Goal: Task Accomplishment & Management: Manage account settings

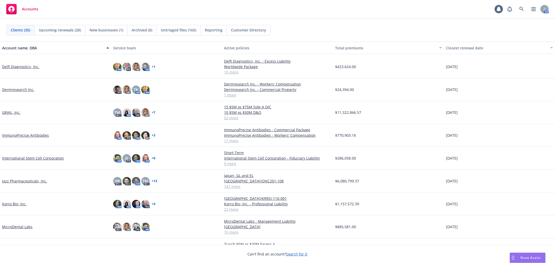
scroll to position [202, 0]
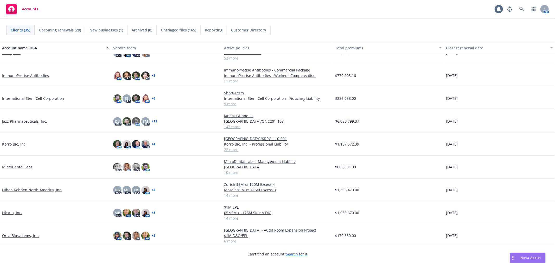
drag, startPoint x: 13, startPoint y: 143, endPoint x: 18, endPoint y: 142, distance: 5.7
click at [13, 143] on link "Korro Bio, Inc." at bounding box center [14, 144] width 24 height 5
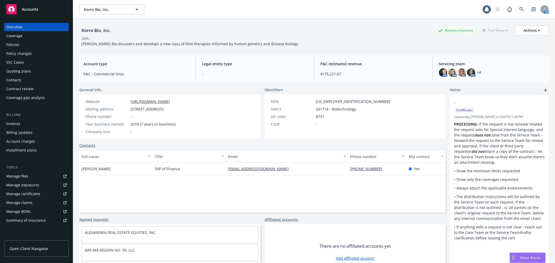
click at [22, 43] on div "Policies" at bounding box center [36, 45] width 60 height 8
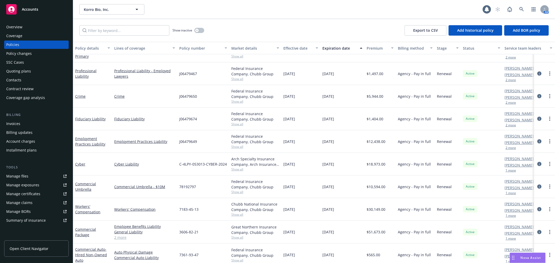
scroll to position [231, 0]
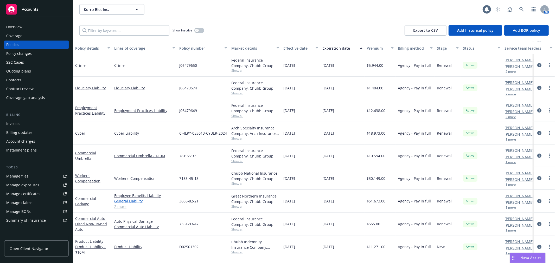
drag, startPoint x: 84, startPoint y: 202, endPoint x: 167, endPoint y: 201, distance: 82.3
click at [84, 202] on link "Commercial Package" at bounding box center [85, 201] width 21 height 10
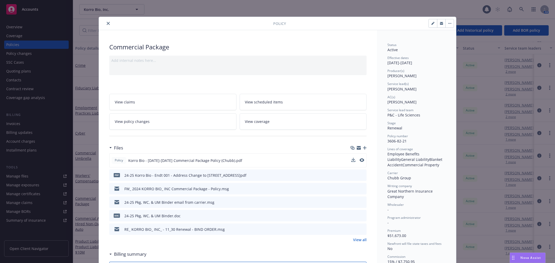
click at [362, 162] on div "Policy Korro Bio - 2024-2025 Commercial Package Policy (Chubb).pdf" at bounding box center [237, 161] width 257 height 14
click at [358, 157] on div "Policy Korro Bio - 2024-2025 Commercial Package Policy (Chubb).pdf" at bounding box center [237, 161] width 257 height 14
click at [359, 160] on icon "preview file" at bounding box center [361, 161] width 5 height 4
drag, startPoint x: 106, startPoint y: 23, endPoint x: 46, endPoint y: 48, distance: 64.8
click at [107, 23] on icon "close" at bounding box center [108, 23] width 3 height 3
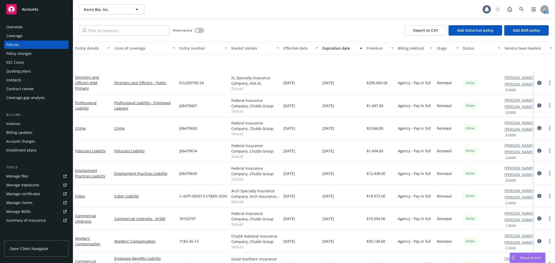
scroll to position [228, 0]
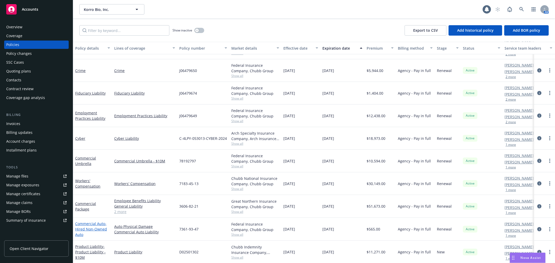
click at [85, 225] on link "Commercial Auto - Hired Non-Owned Auto" at bounding box center [91, 229] width 32 height 16
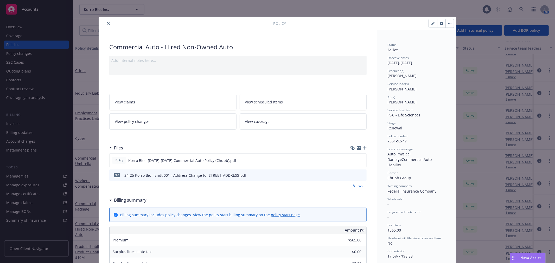
drag, startPoint x: 105, startPoint y: 24, endPoint x: 109, endPoint y: 32, distance: 9.1
click at [107, 24] on icon "close" at bounding box center [108, 23] width 3 height 3
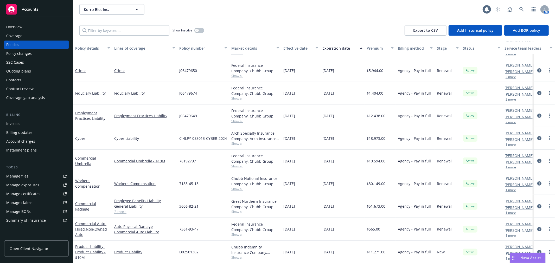
click at [87, 160] on div "Commercial Umbrella" at bounding box center [92, 161] width 35 height 11
click at [77, 163] on link "Commercial Umbrella" at bounding box center [85, 161] width 21 height 10
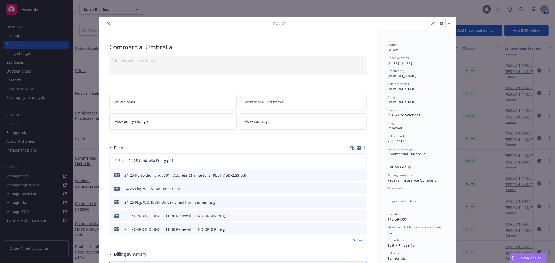
click at [107, 23] on icon "close" at bounding box center [108, 23] width 3 height 3
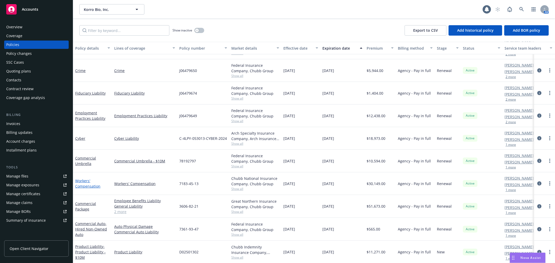
click at [89, 185] on link "Workers' Compensation" at bounding box center [87, 184] width 25 height 10
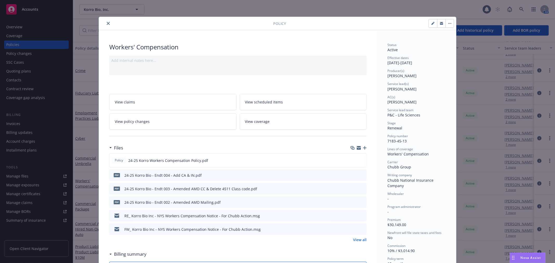
click at [105, 21] on button "close" at bounding box center [108, 23] width 6 height 6
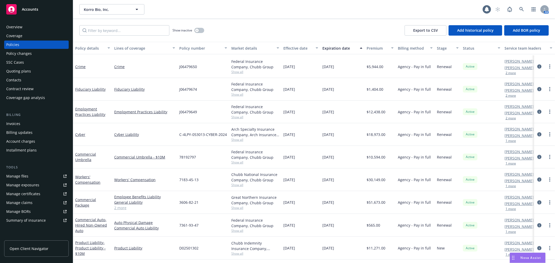
scroll to position [257, 0]
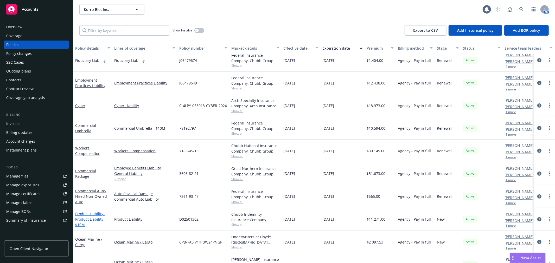
click at [87, 217] on span "- Product Liability - $10M" at bounding box center [90, 220] width 30 height 16
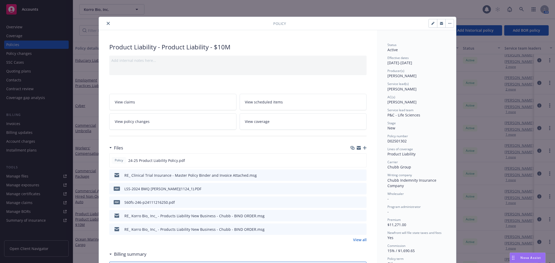
drag, startPoint x: 106, startPoint y: 21, endPoint x: 115, endPoint y: 37, distance: 18.7
click at [106, 21] on button "close" at bounding box center [108, 23] width 6 height 6
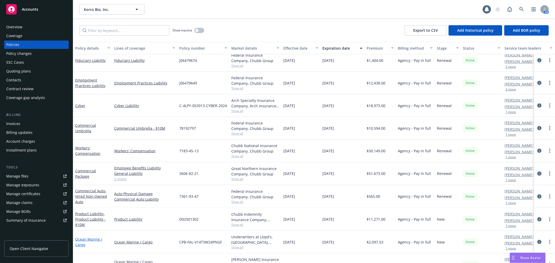
click at [79, 241] on link "Ocean Marine / Cargo" at bounding box center [88, 242] width 27 height 10
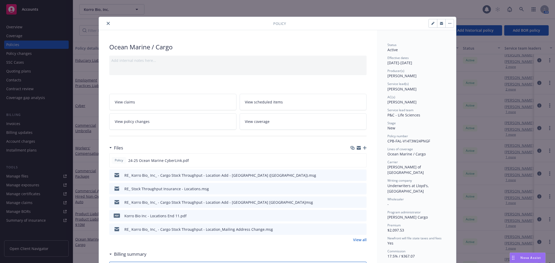
click at [107, 22] on icon "close" at bounding box center [108, 23] width 3 height 3
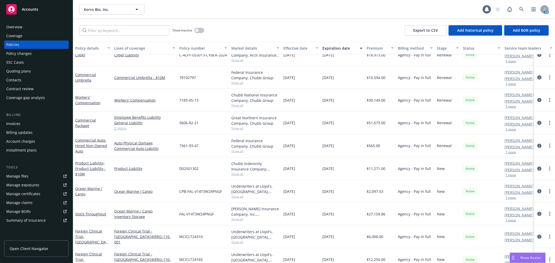
scroll to position [315, 0]
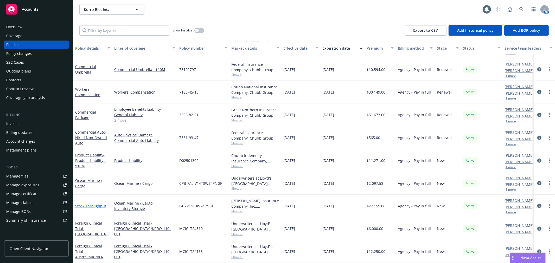
click at [90, 204] on link "Stock Throughput" at bounding box center [90, 206] width 31 height 5
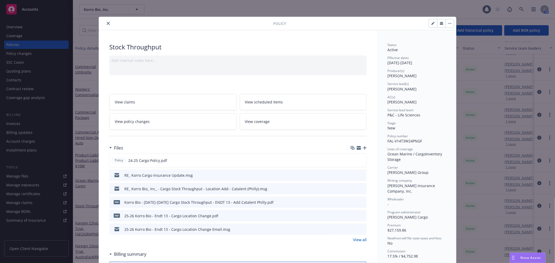
click at [107, 22] on icon "close" at bounding box center [108, 23] width 3 height 3
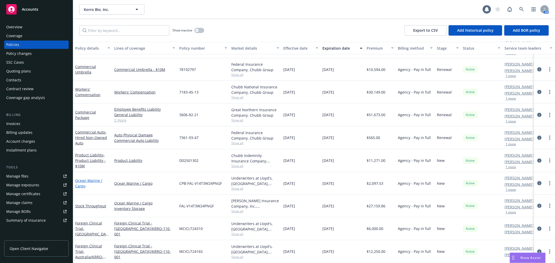
scroll to position [257, 0]
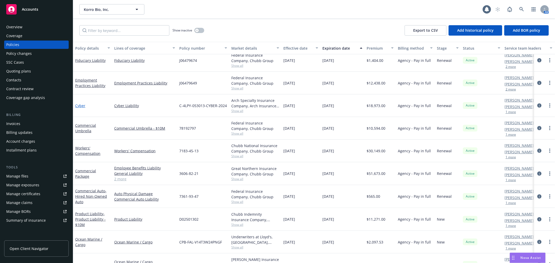
click at [82, 104] on link "Cyber" at bounding box center [80, 105] width 10 height 5
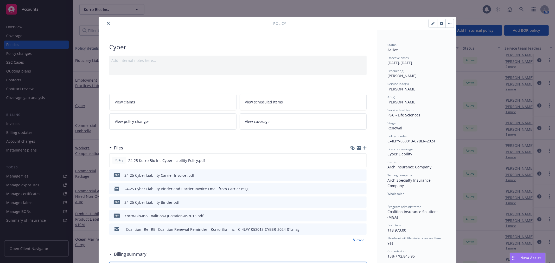
click at [107, 22] on icon "close" at bounding box center [108, 23] width 3 height 3
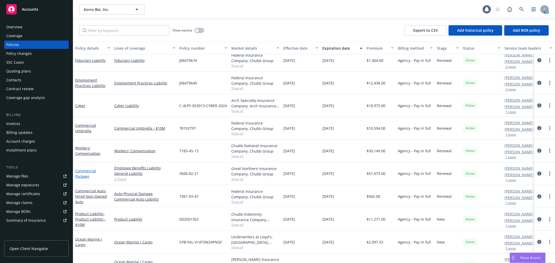
click at [88, 174] on link "Commercial Package" at bounding box center [85, 174] width 21 height 10
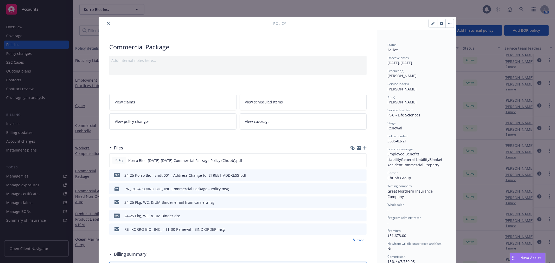
scroll to position [16, 0]
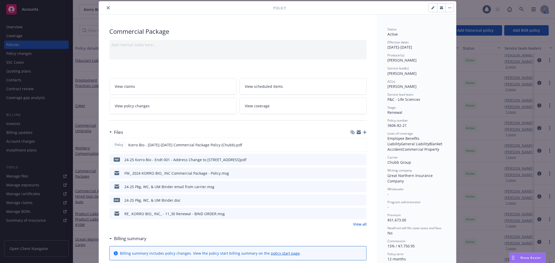
click at [107, 7] on icon "close" at bounding box center [108, 7] width 3 height 3
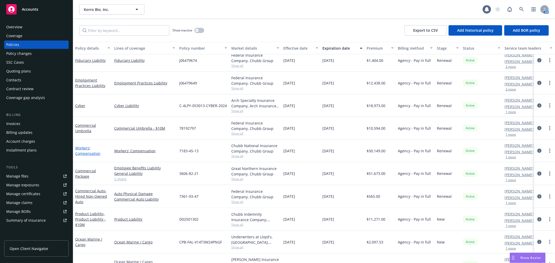
click at [87, 153] on link "Workers' Compensation" at bounding box center [87, 151] width 25 height 10
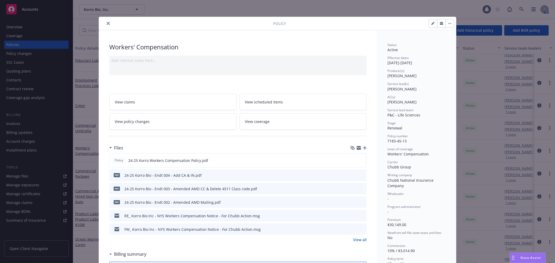
scroll to position [16, 0]
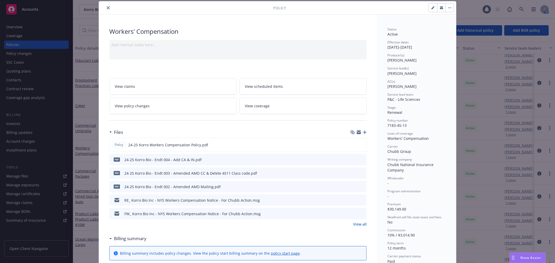
click at [286, 110] on link "View coverage" at bounding box center [303, 106] width 127 height 16
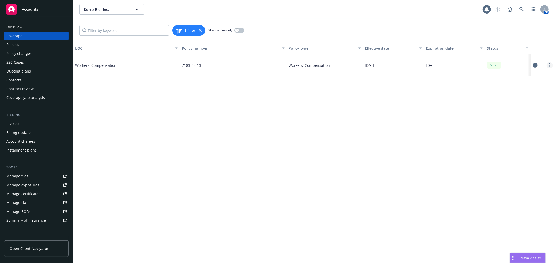
click at [548, 66] on link "more" at bounding box center [550, 65] width 6 height 6
click at [524, 81] on link "Edit coverage" at bounding box center [518, 76] width 68 height 10
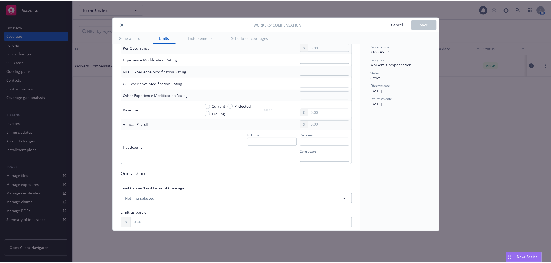
scroll to position [289, 0]
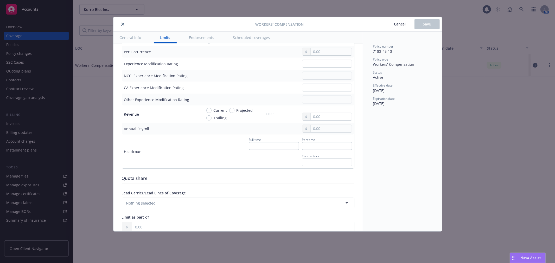
click at [122, 24] on icon "close" at bounding box center [122, 24] width 3 height 3
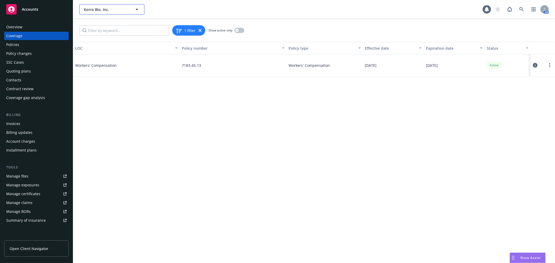
click at [96, 11] on span "Korro Bio, Inc." at bounding box center [106, 9] width 45 height 5
type input "korro"
click at [126, 85] on div "LOC Policy number Policy type Effective date Expiration date Status Workers' Co…" at bounding box center [314, 152] width 482 height 221
click at [32, 122] on div "Invoices" at bounding box center [36, 124] width 60 height 8
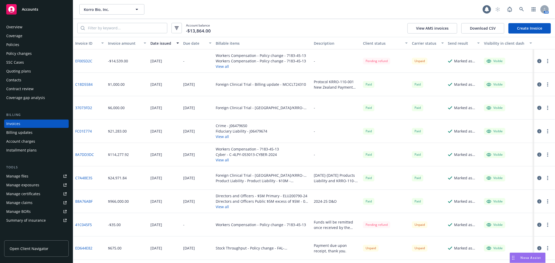
click at [219, 66] on button "View all" at bounding box center [261, 66] width 90 height 5
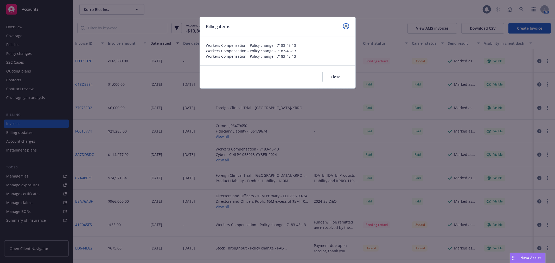
click at [346, 27] on icon "close" at bounding box center [346, 26] width 3 height 3
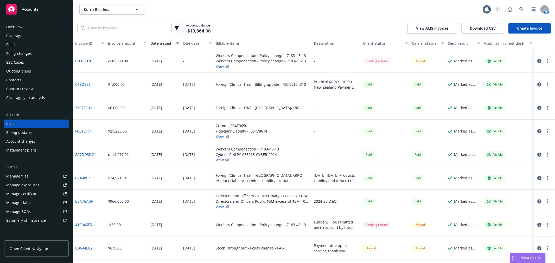
click at [84, 58] on link "EF005D2C" at bounding box center [83, 60] width 17 height 5
click at [219, 65] on button "View all" at bounding box center [261, 66] width 90 height 5
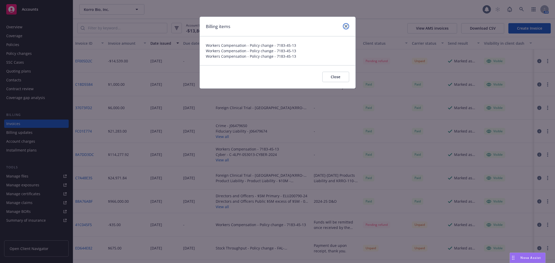
click at [345, 27] on icon "close" at bounding box center [346, 26] width 3 height 3
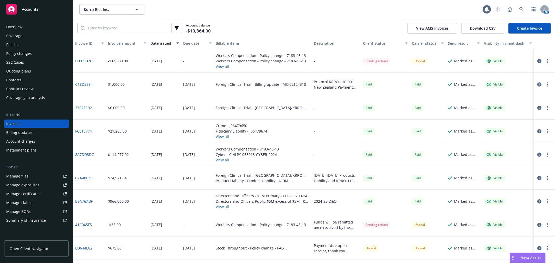
click at [547, 60] on icon "button" at bounding box center [547, 61] width 1 height 4
click at [508, 143] on link "Void" at bounding box center [513, 144] width 66 height 10
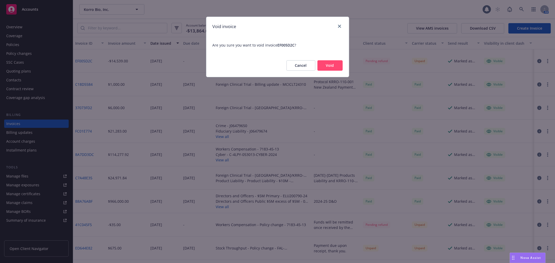
click at [341, 65] on button "Void" at bounding box center [330, 65] width 25 height 10
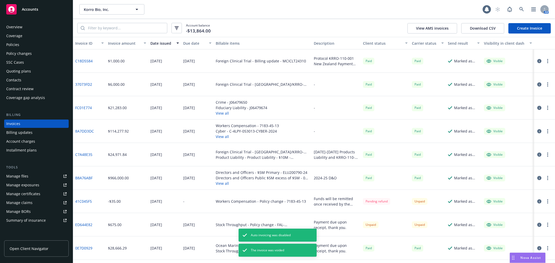
click at [12, 42] on div "Policies" at bounding box center [12, 45] width 13 height 8
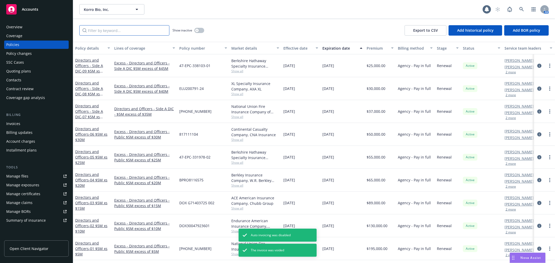
click at [123, 28] on input "Filter by keyword..." at bounding box center [124, 30] width 90 height 10
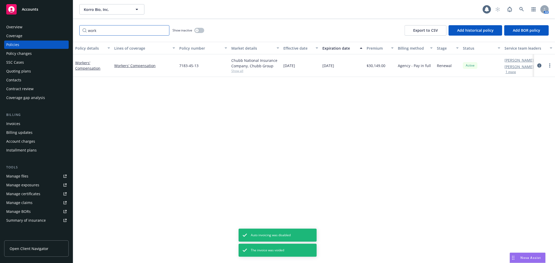
type input "work"
click at [200, 28] on button "button" at bounding box center [199, 30] width 10 height 5
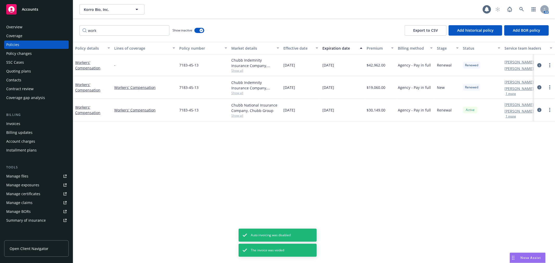
click at [85, 87] on div "Workers' Compensation" at bounding box center [92, 87] width 35 height 11
click at [84, 91] on link "Workers' Compensation" at bounding box center [87, 87] width 25 height 10
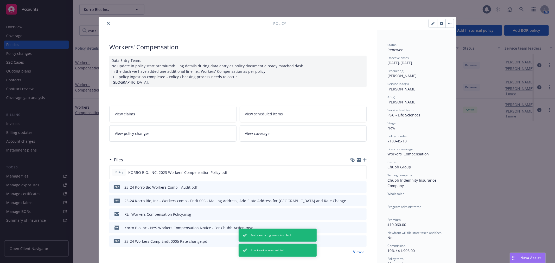
click at [175, 137] on link "View policy changes" at bounding box center [172, 133] width 127 height 16
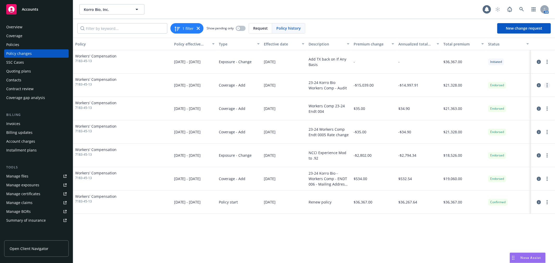
click at [548, 85] on circle "more" at bounding box center [547, 85] width 1 height 1
click at [489, 128] on link "Edit billing info" at bounding box center [505, 127] width 89 height 10
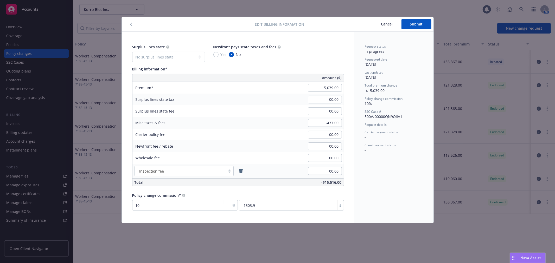
click at [132, 24] on icon "button" at bounding box center [131, 24] width 2 height 3
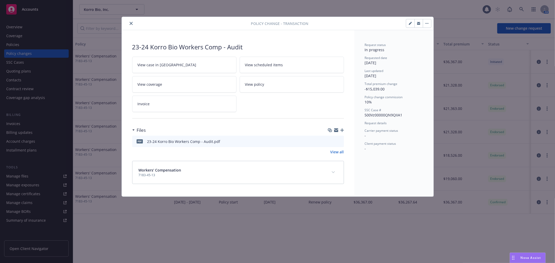
click at [130, 24] on icon "close" at bounding box center [131, 23] width 3 height 3
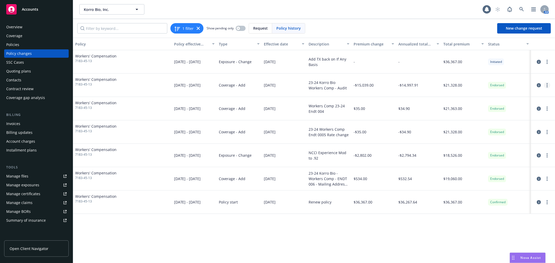
click at [548, 85] on link "more" at bounding box center [547, 85] width 6 height 6
click at [503, 127] on link "Edit billing info" at bounding box center [505, 127] width 89 height 10
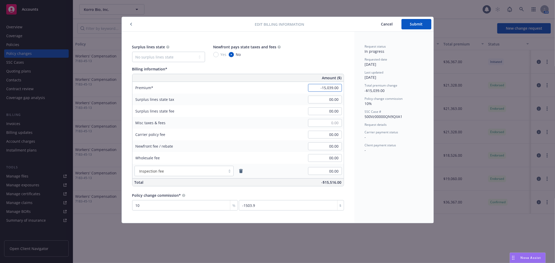
type input "00.00"
type input "0"
click at [418, 26] on span "Submit" at bounding box center [416, 24] width 13 height 5
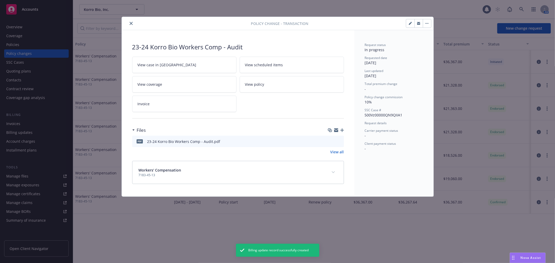
click at [132, 22] on icon "close" at bounding box center [131, 23] width 3 height 3
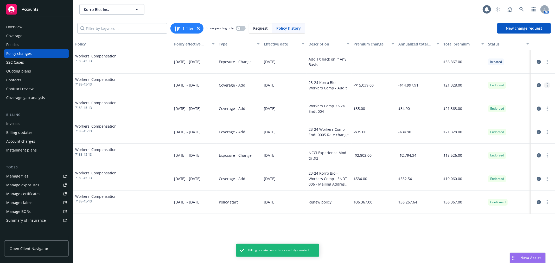
click at [548, 84] on link "more" at bounding box center [547, 85] width 6 height 6
click at [507, 107] on link "Resume workflow" at bounding box center [505, 106] width 89 height 10
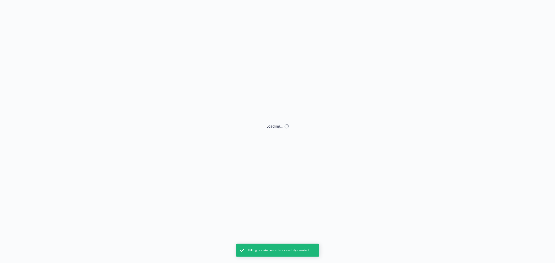
select select "ACCEPTED"
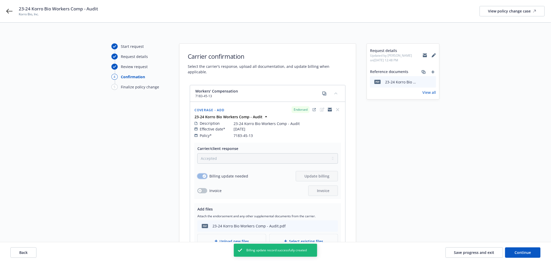
click at [201, 174] on button "button" at bounding box center [202, 176] width 10 height 5
click at [202, 174] on button "button" at bounding box center [202, 176] width 10 height 5
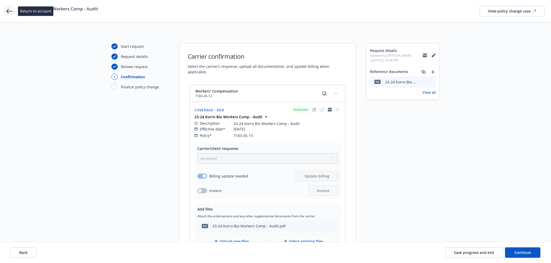
click at [11, 14] on icon at bounding box center [9, 11] width 6 height 6
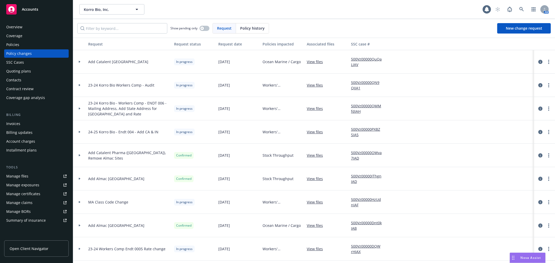
click at [24, 47] on div "Policies" at bounding box center [36, 45] width 60 height 8
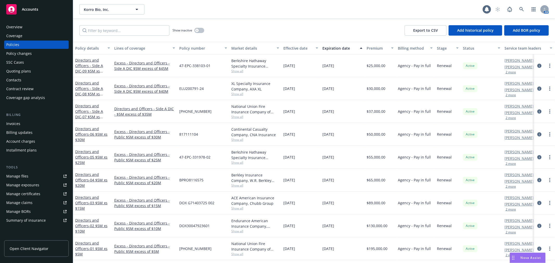
click at [104, 23] on div "Show inactive Export to CSV Add historical policy Add BOR policy" at bounding box center [314, 30] width 482 height 23
click at [105, 30] on input "Filter by keyword..." at bounding box center [124, 30] width 90 height 10
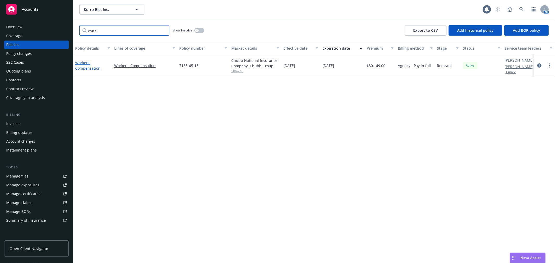
type input "work"
click at [84, 65] on link "Workers' Compensation" at bounding box center [87, 65] width 25 height 10
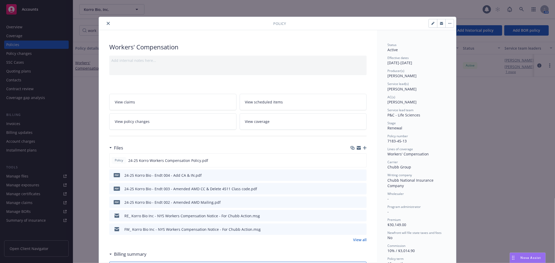
click at [107, 22] on button "close" at bounding box center [108, 23] width 6 height 6
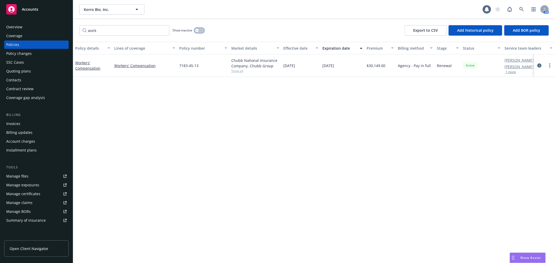
click at [196, 31] on icon "button" at bounding box center [197, 30] width 2 height 2
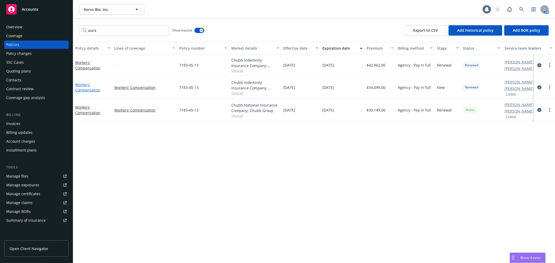
click at [88, 88] on link "Workers' Compensation" at bounding box center [87, 87] width 25 height 10
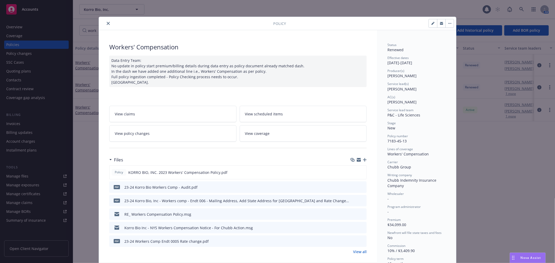
click at [185, 136] on link "View policy changes" at bounding box center [172, 133] width 127 height 16
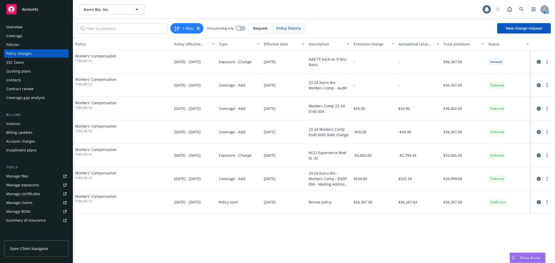
click at [549, 85] on link "more" at bounding box center [547, 85] width 6 height 6
click at [485, 126] on link "Edit billing info" at bounding box center [505, 127] width 89 height 10
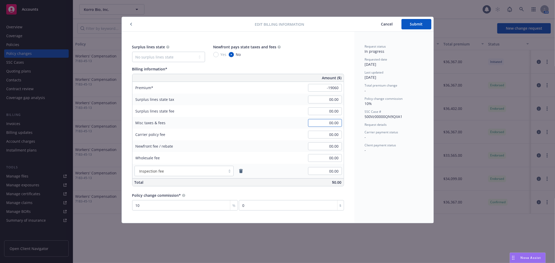
type input "-19,060.00"
type input "-1906"
type input "-1,172.00"
click at [371, 186] on div "Request status In progress Requested date 08/07/2025 Last updated 08/07/2025 To…" at bounding box center [393, 128] width 79 height 192
click at [411, 24] on span "Submit" at bounding box center [416, 24] width 13 height 5
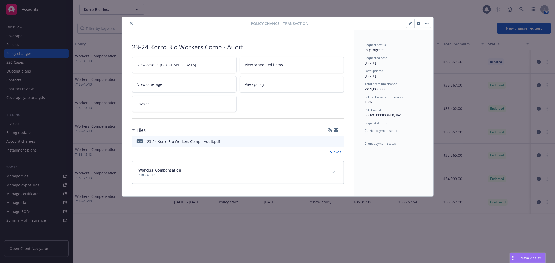
click at [131, 22] on button "close" at bounding box center [131, 23] width 6 height 6
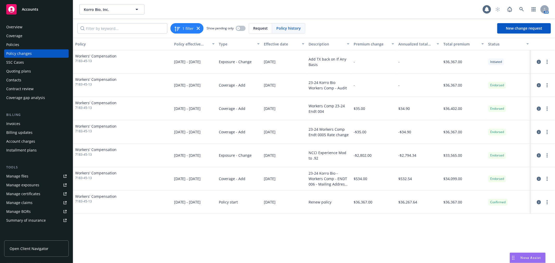
click at [30, 123] on div "Invoices" at bounding box center [36, 124] width 60 height 8
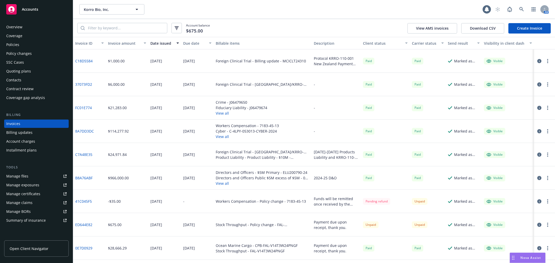
click at [529, 29] on link "Create Invoice" at bounding box center [530, 28] width 42 height 10
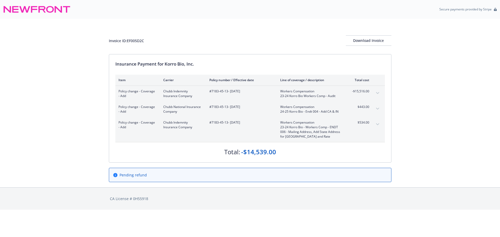
click at [375, 93] on button "expand content" at bounding box center [377, 93] width 8 height 8
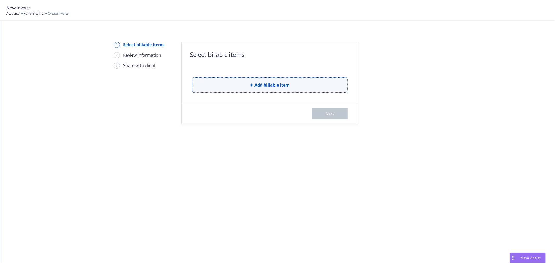
click at [258, 90] on button "Add billable item" at bounding box center [270, 85] width 156 height 15
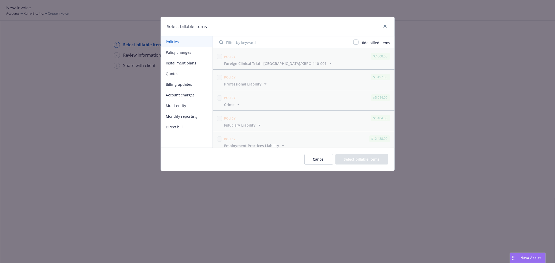
click at [180, 50] on button "Policy changes" at bounding box center [187, 52] width 52 height 11
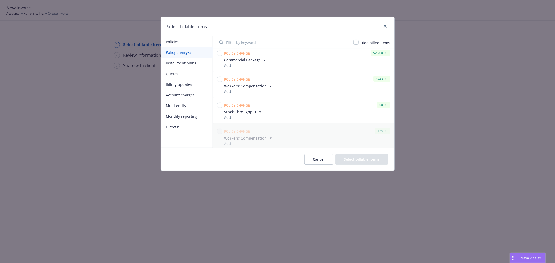
scroll to position [116, 0]
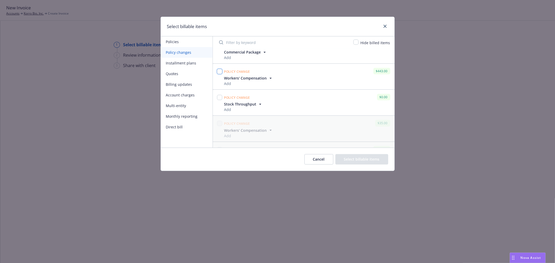
click at [220, 71] on input "checkbox" at bounding box center [219, 71] width 5 height 5
checkbox input "true"
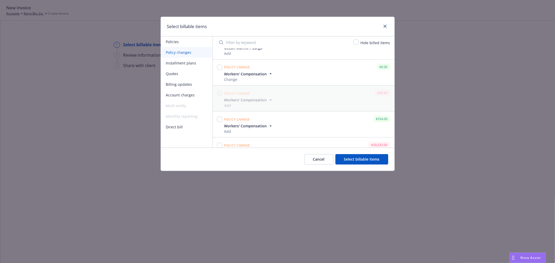
scroll to position [260, 0]
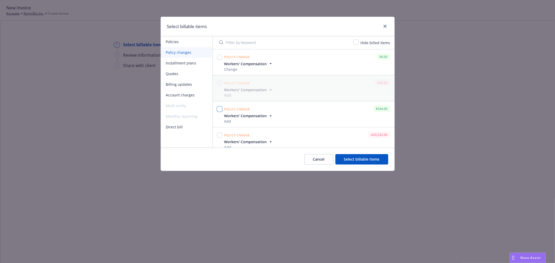
click at [220, 109] on input "checkbox" at bounding box center [219, 109] width 5 height 5
checkbox input "true"
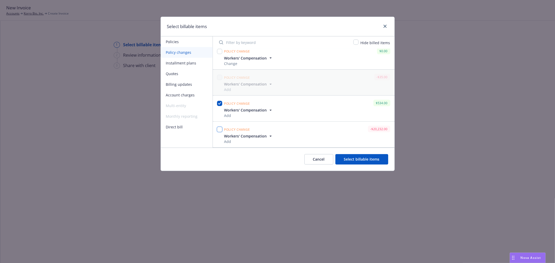
click at [220, 130] on input "checkbox" at bounding box center [219, 129] width 5 height 5
checkbox input "true"
click at [358, 162] on button "Select billable items" at bounding box center [361, 159] width 53 height 10
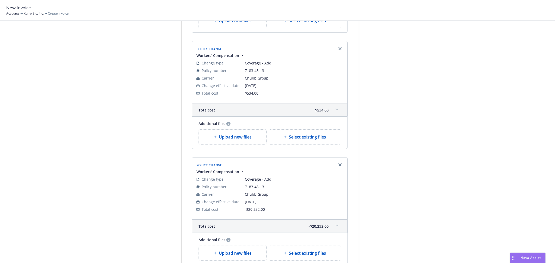
scroll to position [231, 0]
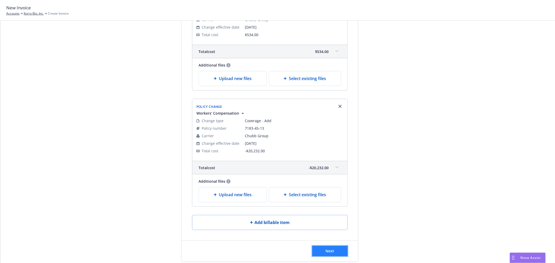
click at [338, 253] on button "Next" at bounding box center [329, 251] width 35 height 10
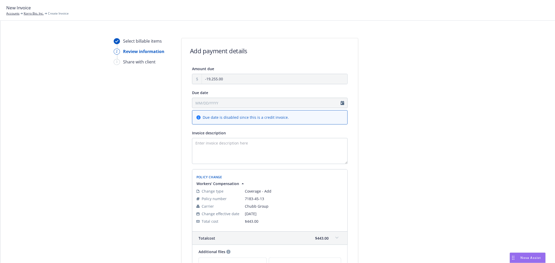
scroll to position [0, 0]
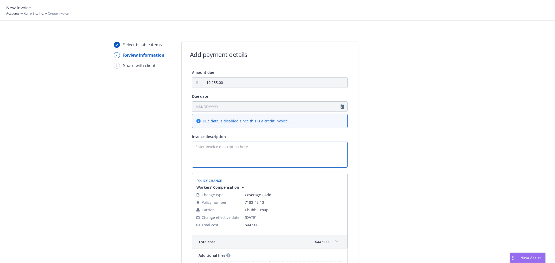
click at [251, 157] on textarea "Invoice description" at bounding box center [270, 155] width 156 height 26
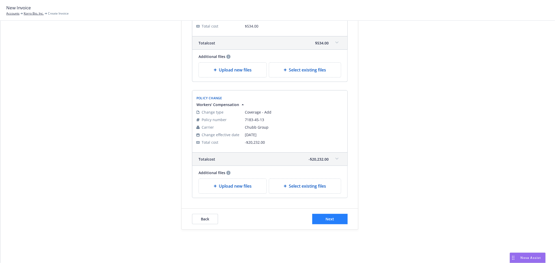
type textarea "Funds will be remitted once received by the carrier, thank you."
click at [333, 217] on button "Next" at bounding box center [329, 219] width 35 height 10
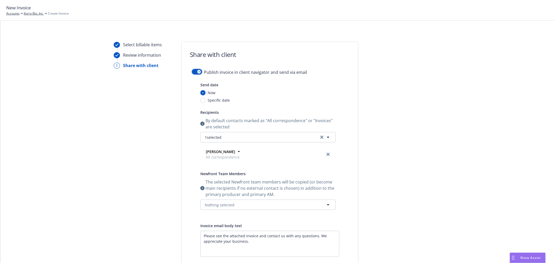
click at [193, 70] on button "button" at bounding box center [197, 71] width 10 height 5
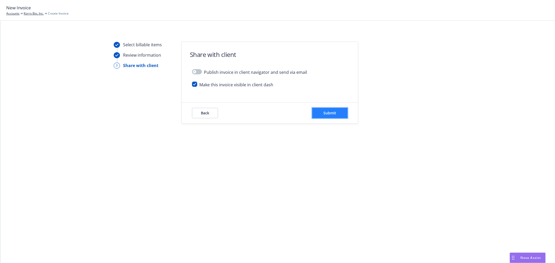
click at [318, 113] on button "Submit" at bounding box center [329, 113] width 35 height 10
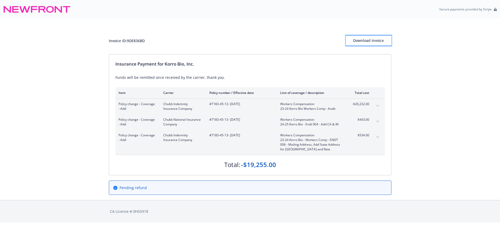
click at [370, 36] on div "Download Invoice" at bounding box center [369, 41] width 46 height 10
